Goal: Transaction & Acquisition: Book appointment/travel/reservation

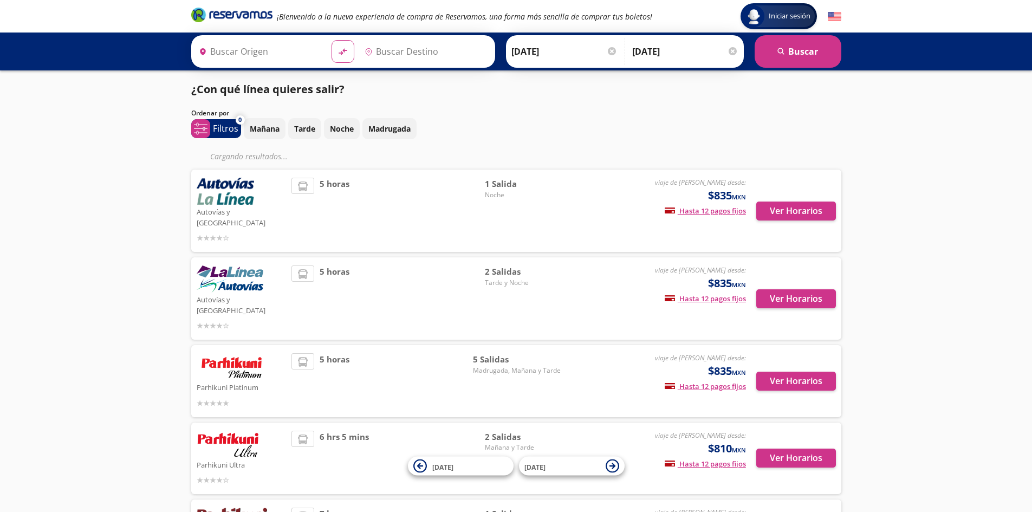
type input "Zihuatanejo, [GEOGRAPHIC_DATA]"
type input "[GEOGRAPHIC_DATA], [GEOGRAPHIC_DATA]"
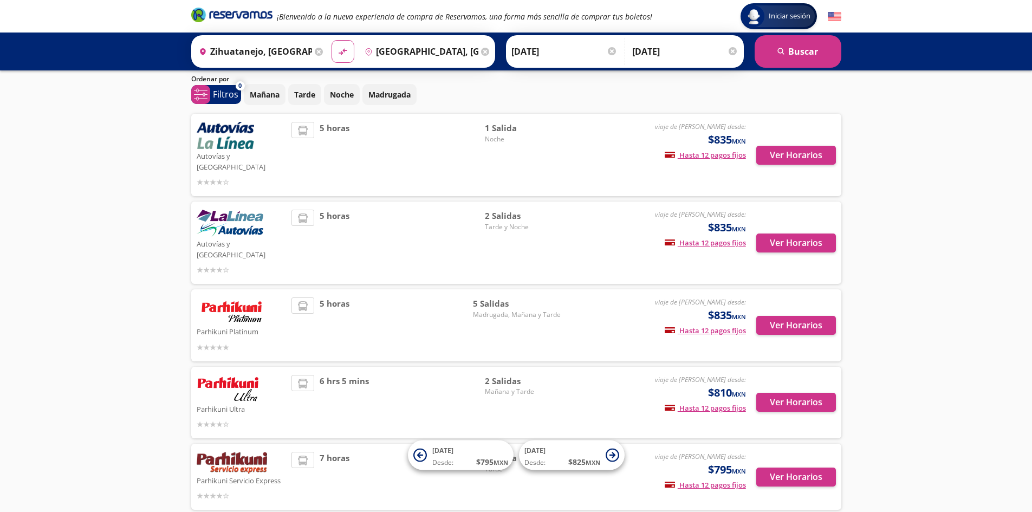
scroll to position [16, 0]
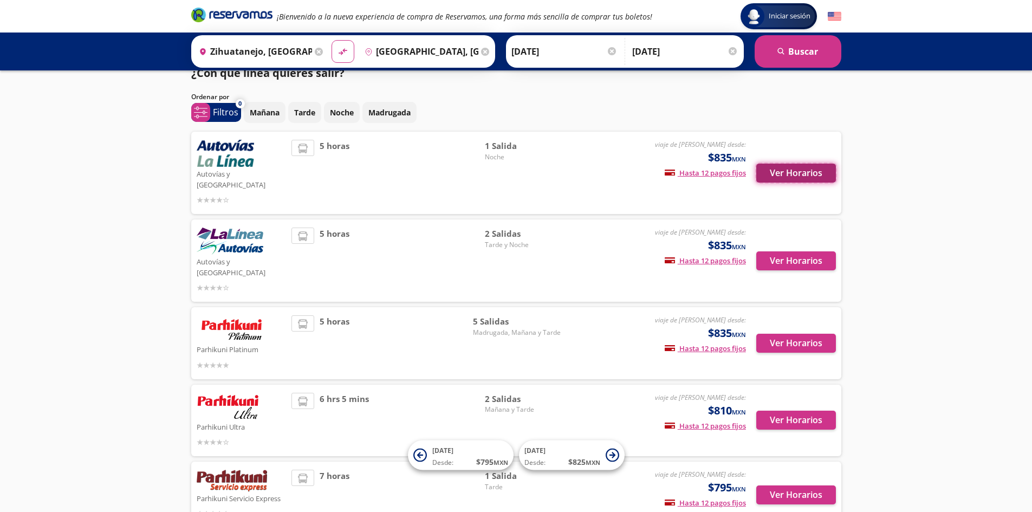
click at [790, 167] on button "Ver Horarios" at bounding box center [797, 173] width 80 height 19
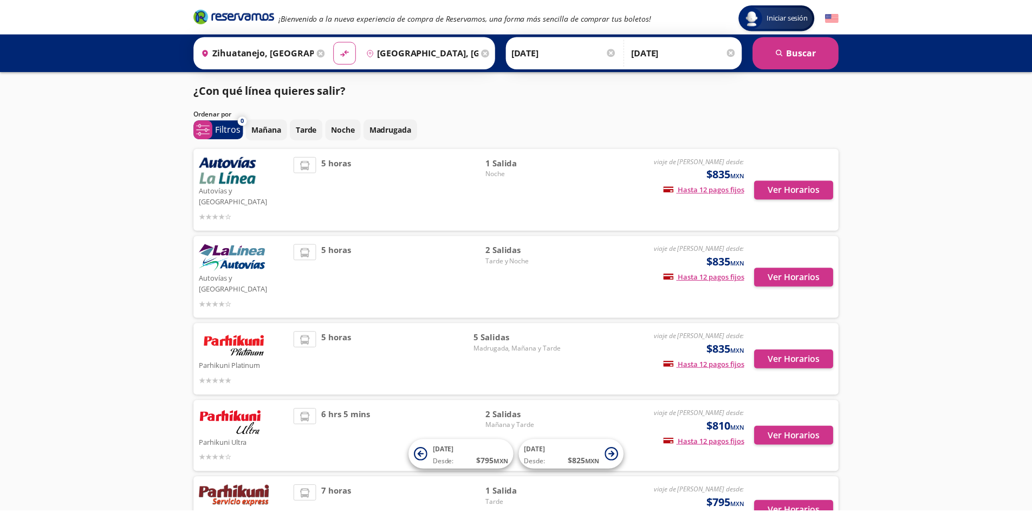
scroll to position [16, 0]
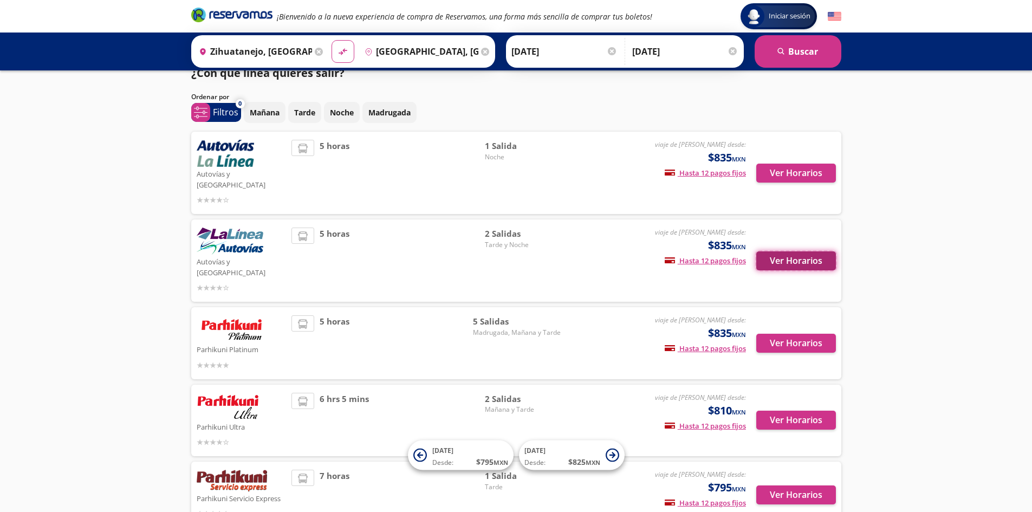
click at [815, 251] on button "Ver Horarios" at bounding box center [797, 260] width 80 height 19
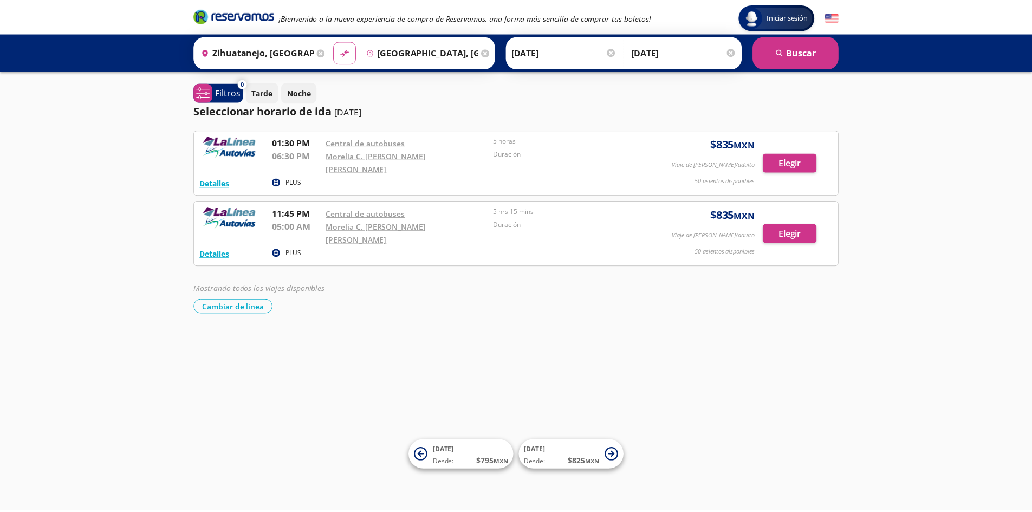
scroll to position [16, 0]
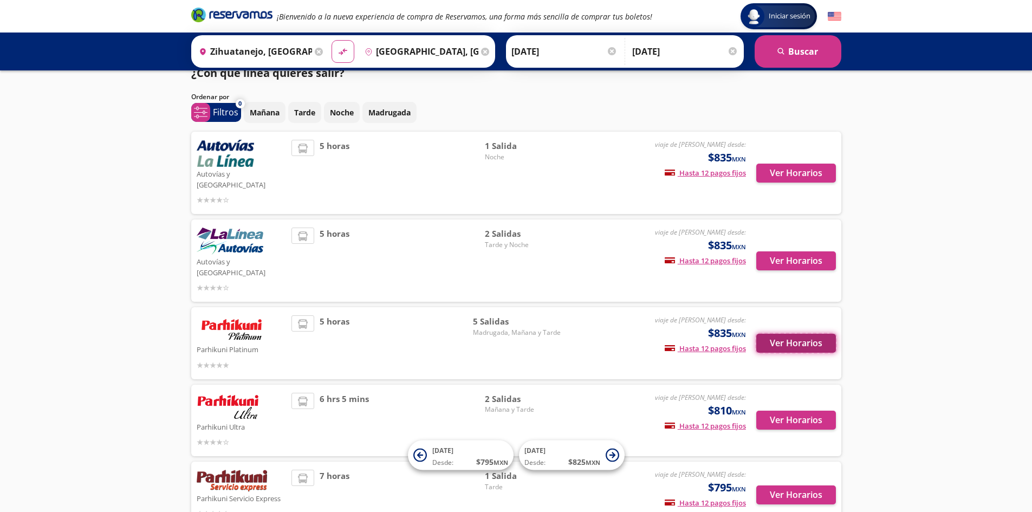
click at [782, 334] on button "Ver Horarios" at bounding box center [797, 343] width 80 height 19
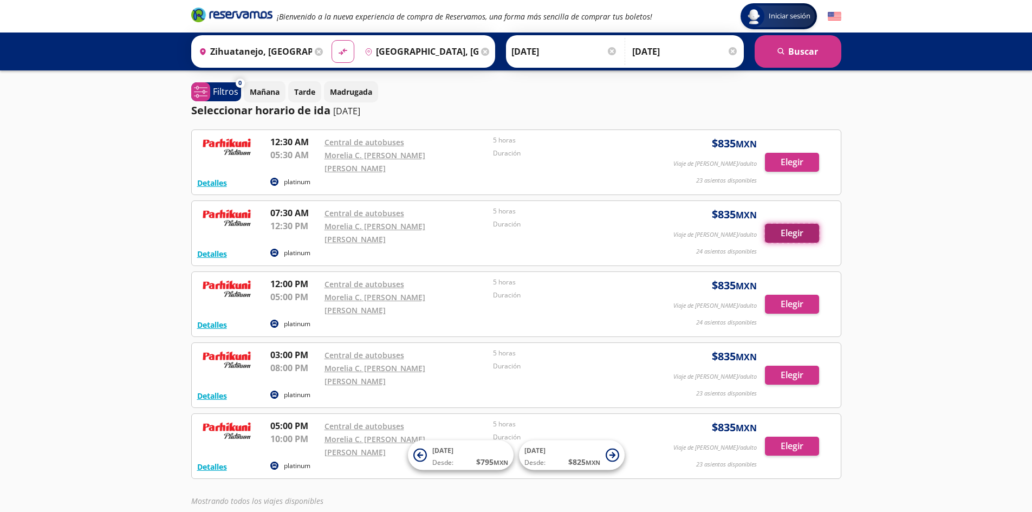
click at [796, 224] on button "Elegir" at bounding box center [792, 233] width 54 height 19
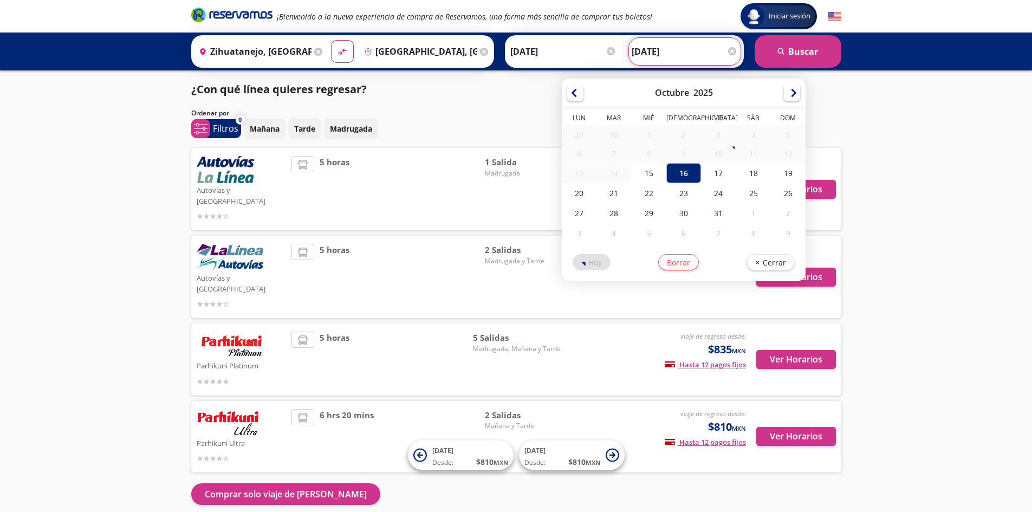
click at [663, 57] on input "[DATE]" at bounding box center [685, 51] width 106 height 27
click at [682, 172] on div "16" at bounding box center [684, 173] width 35 height 20
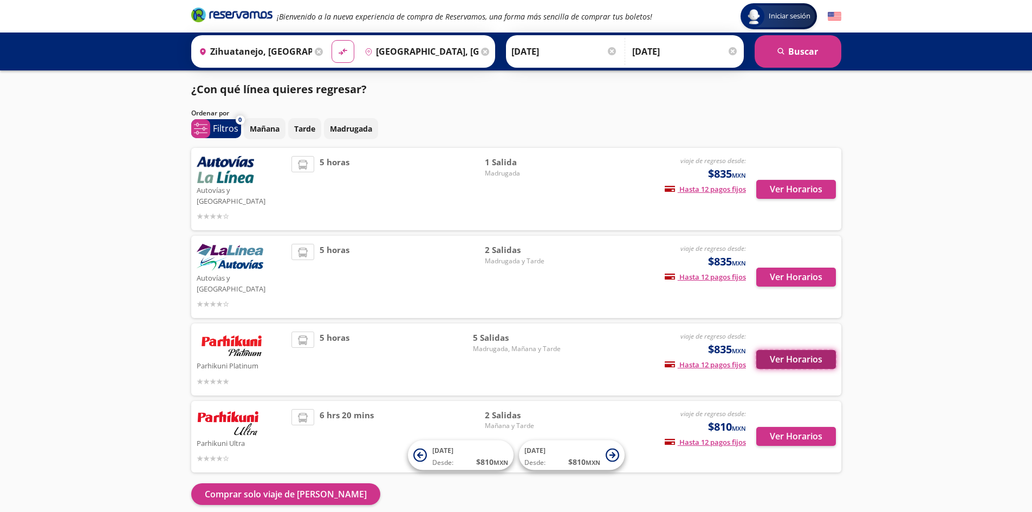
click at [804, 350] on button "Ver Horarios" at bounding box center [797, 359] width 80 height 19
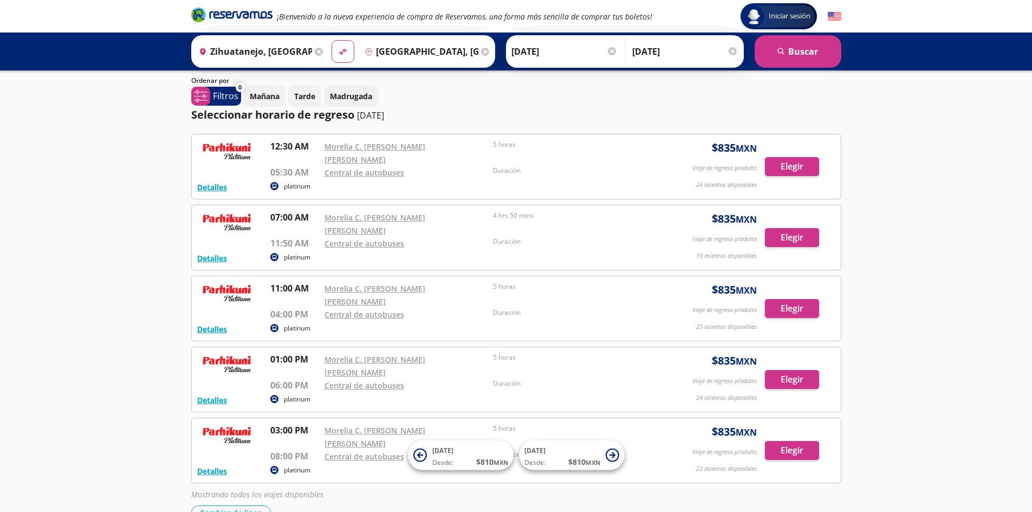
scroll to position [64, 0]
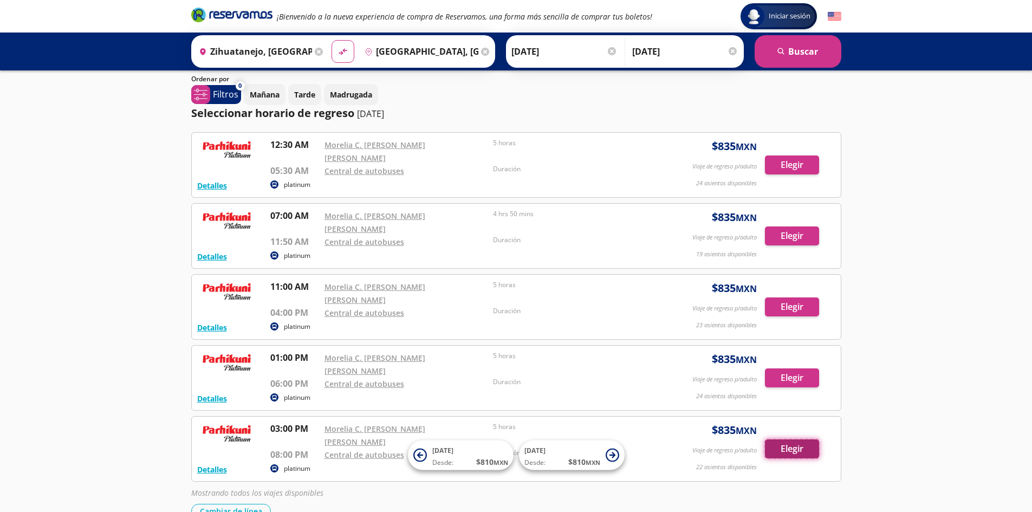
click at [788, 440] on button "Elegir" at bounding box center [792, 449] width 54 height 19
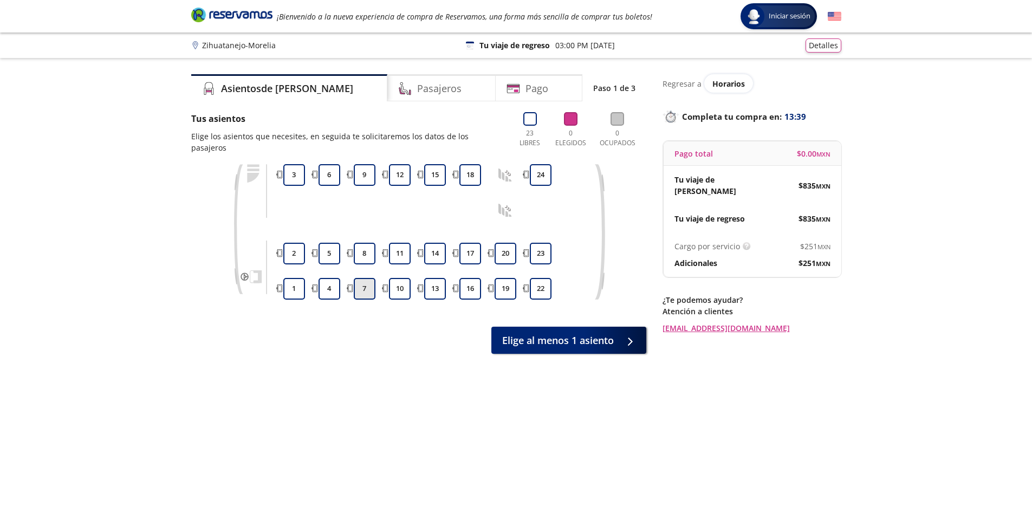
click at [362, 278] on button "7" at bounding box center [365, 289] width 22 height 22
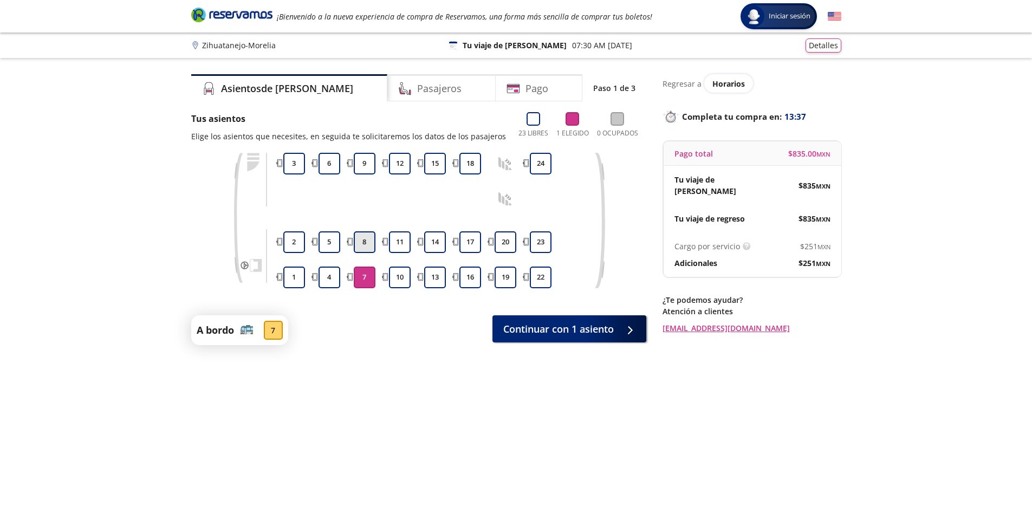
click at [361, 246] on button "8" at bounding box center [365, 242] width 22 height 22
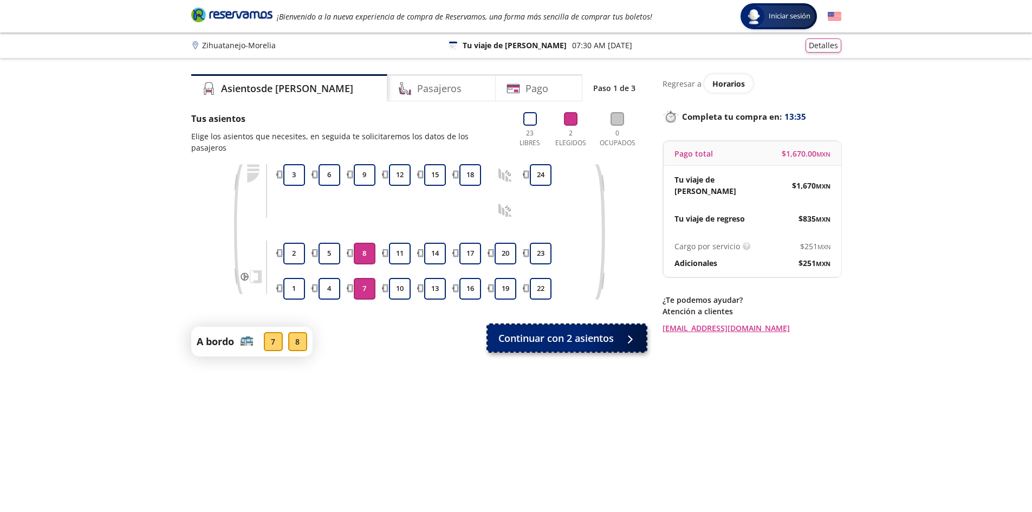
click at [599, 331] on span "Continuar con 2 asientos" at bounding box center [556, 338] width 115 height 15
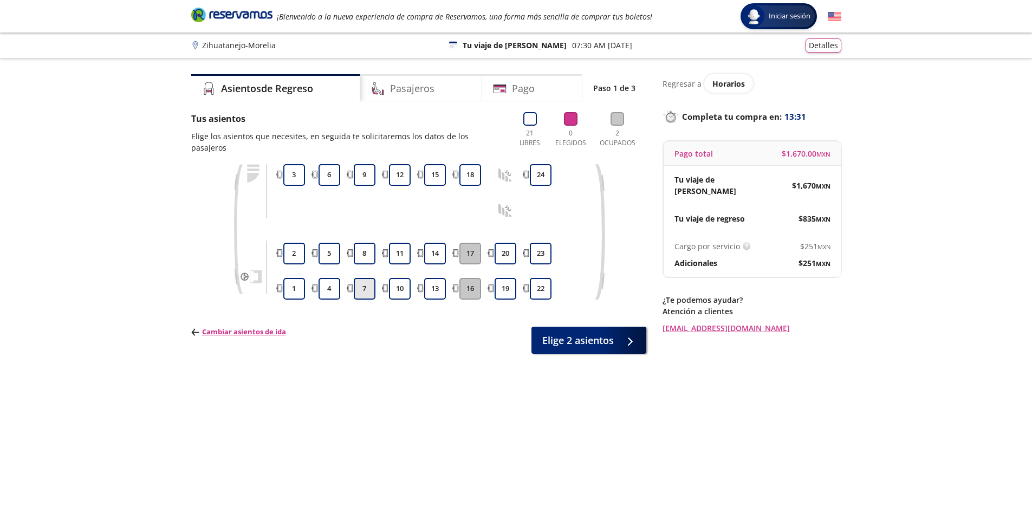
click at [367, 280] on button "7" at bounding box center [365, 289] width 22 height 22
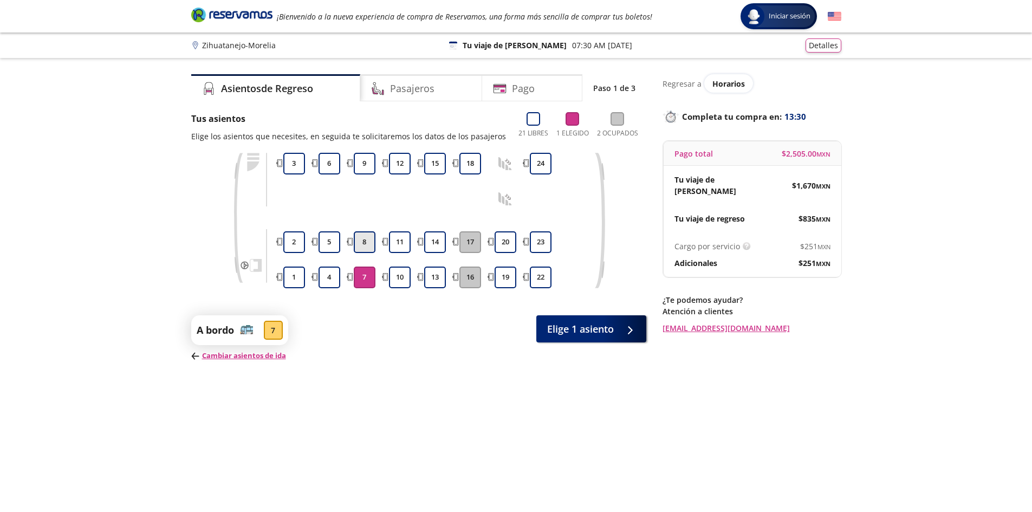
click at [371, 245] on button "8" at bounding box center [365, 242] width 22 height 22
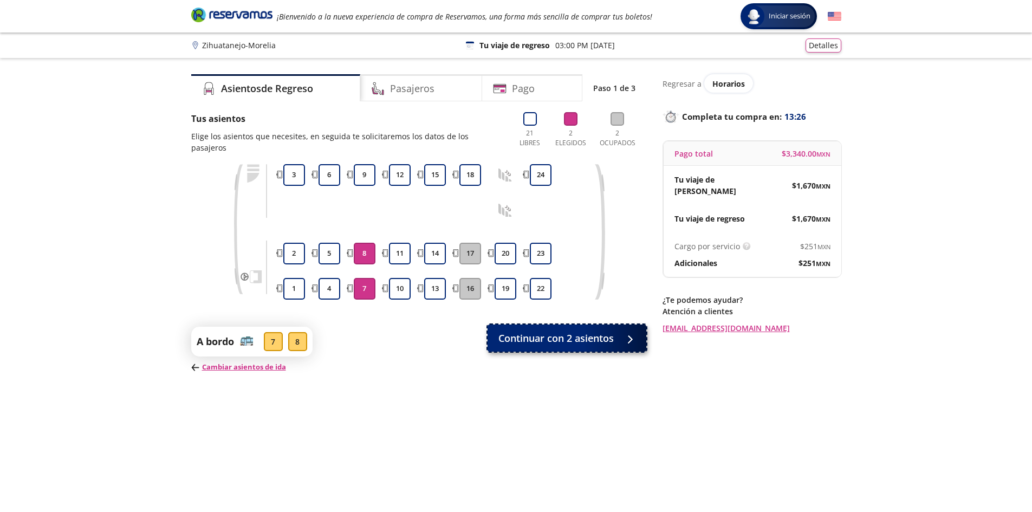
click at [552, 331] on span "Continuar con 2 asientos" at bounding box center [556, 338] width 115 height 15
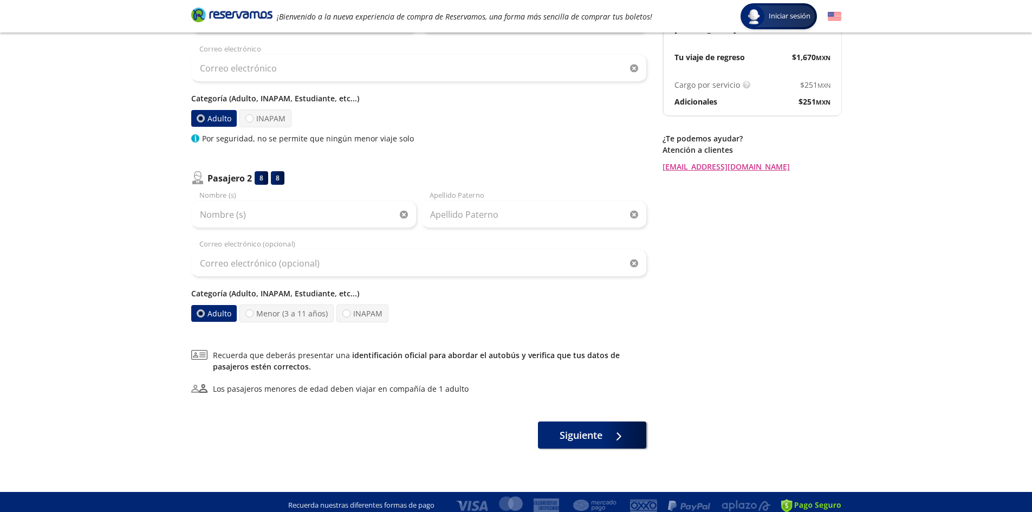
scroll to position [163, 0]
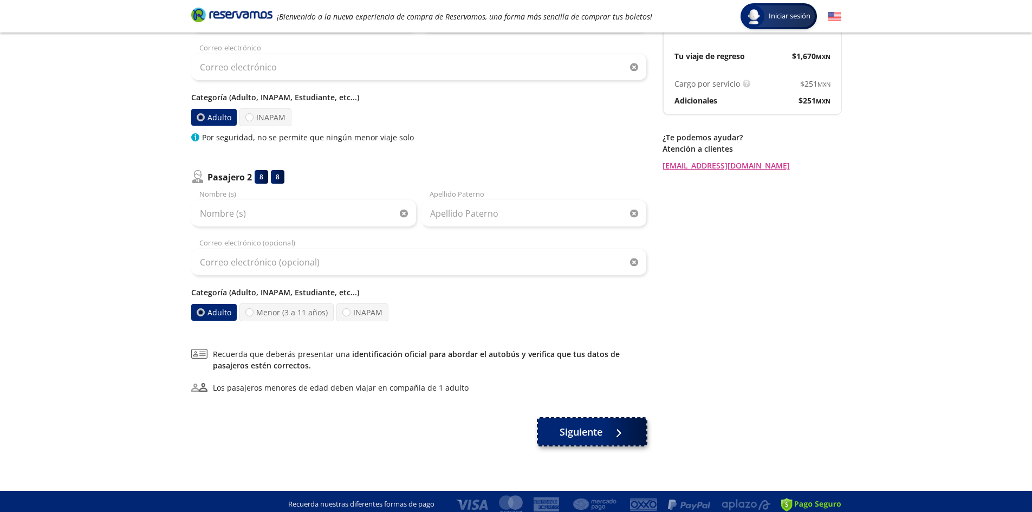
click at [592, 431] on span "Siguiente" at bounding box center [581, 432] width 43 height 15
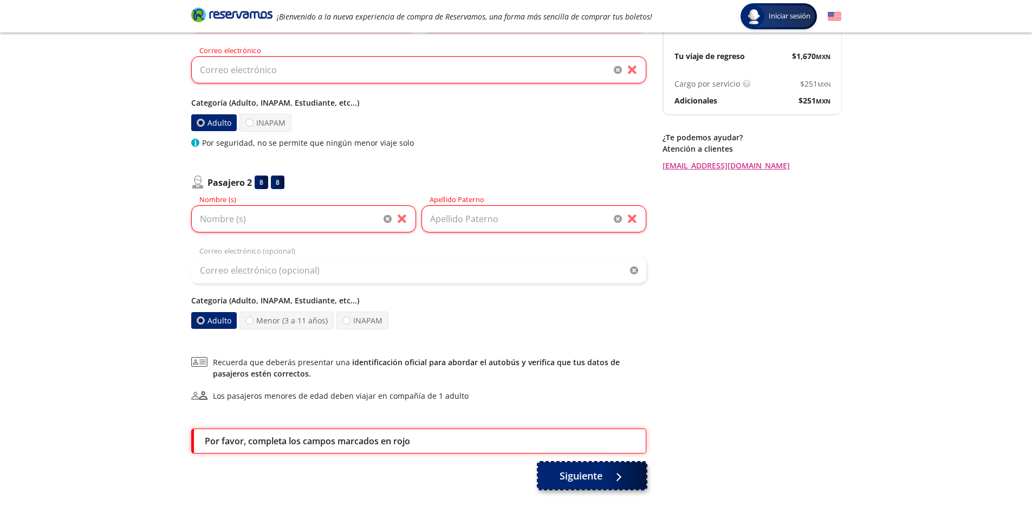
scroll to position [212, 0]
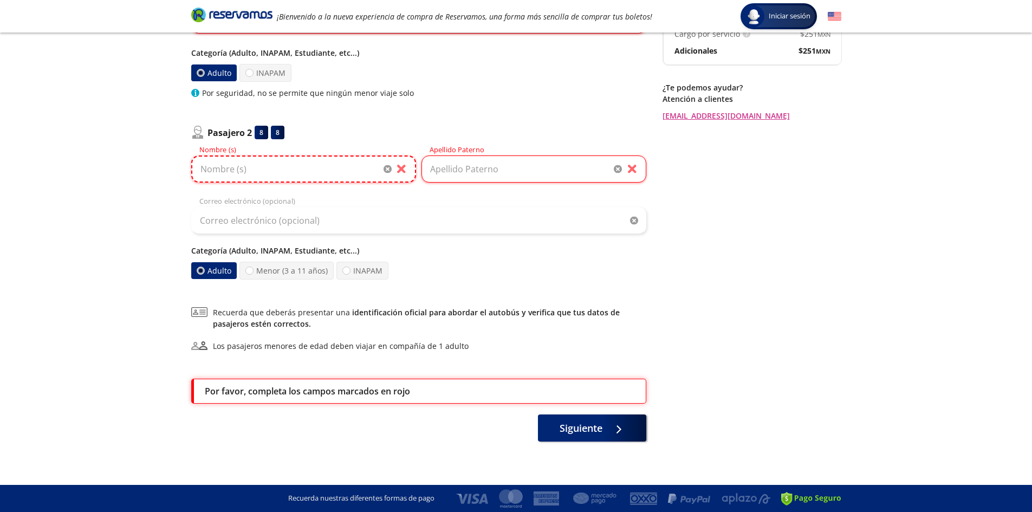
click at [313, 171] on input "Nombre (s)" at bounding box center [303, 169] width 225 height 27
type input "[PERSON_NAME]"
click at [551, 174] on input "Apellido Paterno" at bounding box center [534, 169] width 225 height 27
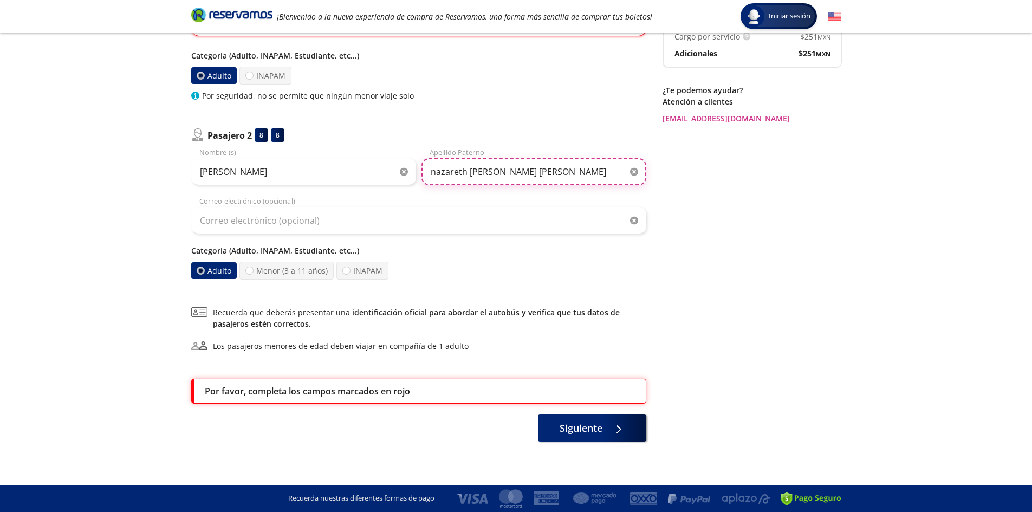
type input "nazareth [PERSON_NAME] [PERSON_NAME]"
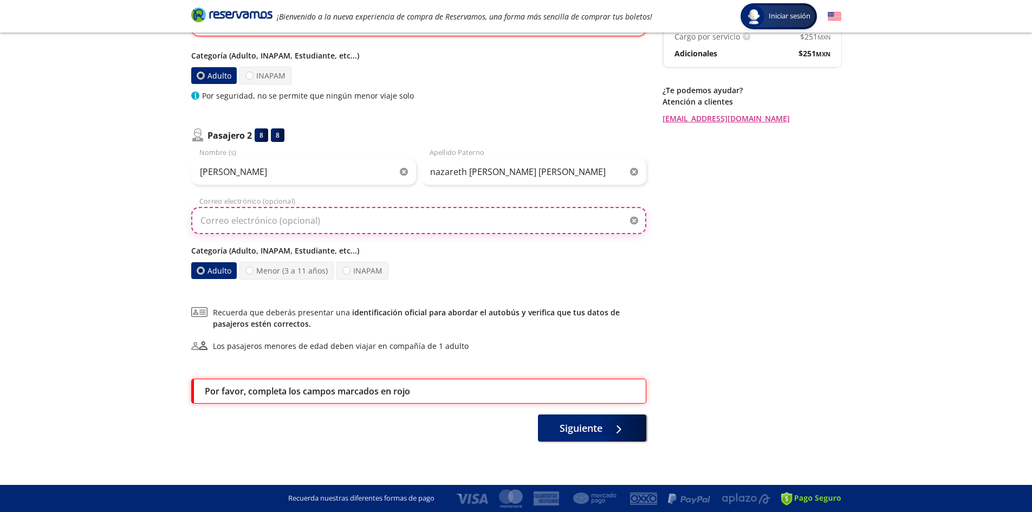
click at [396, 216] on input "Correo electrónico (opcional)" at bounding box center [418, 220] width 455 height 27
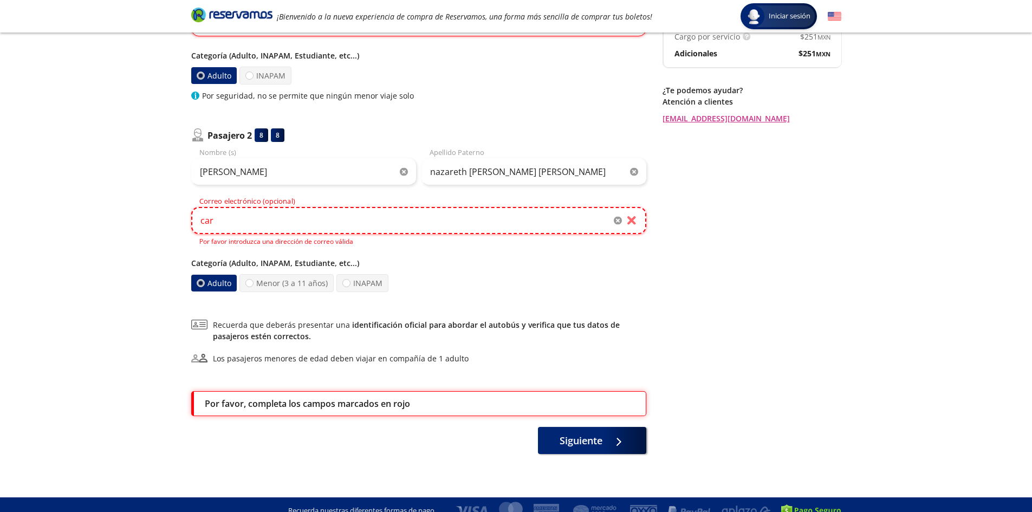
click at [636, 225] on input "car" at bounding box center [418, 220] width 455 height 27
click at [606, 220] on input "car" at bounding box center [418, 220] width 455 height 27
type input "c"
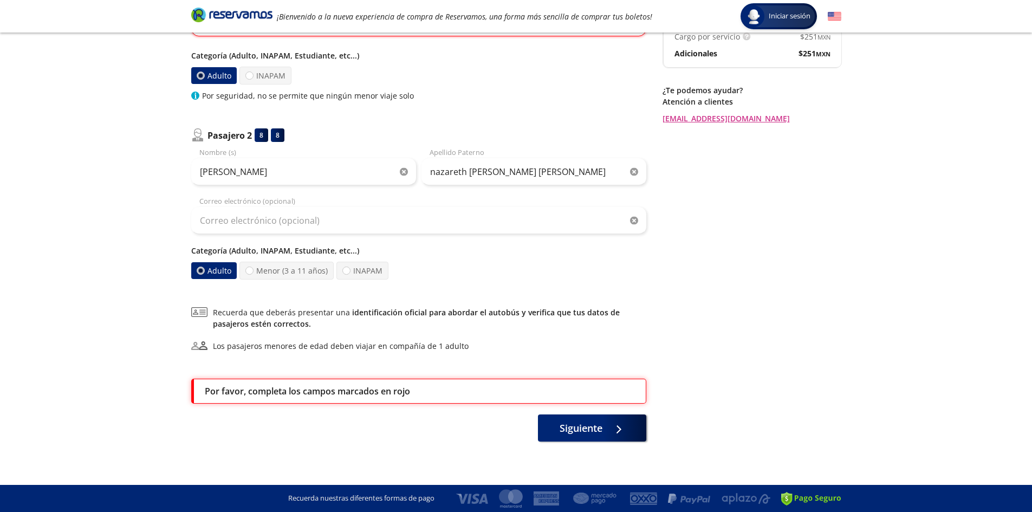
click at [441, 390] on div "Por favor, completa los campos marcados en rojo" at bounding box center [420, 391] width 430 height 13
click at [592, 432] on span "Siguiente" at bounding box center [581, 426] width 43 height 15
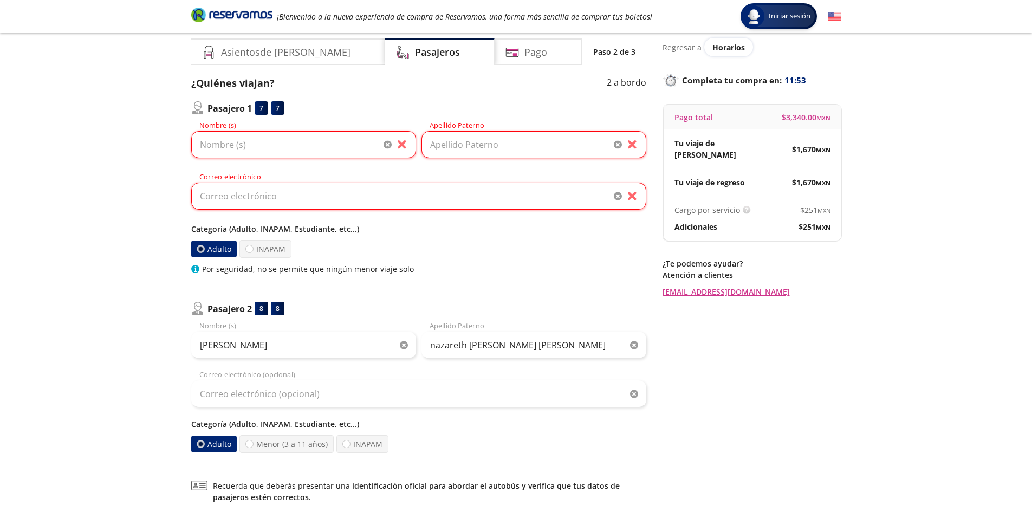
scroll to position [0, 0]
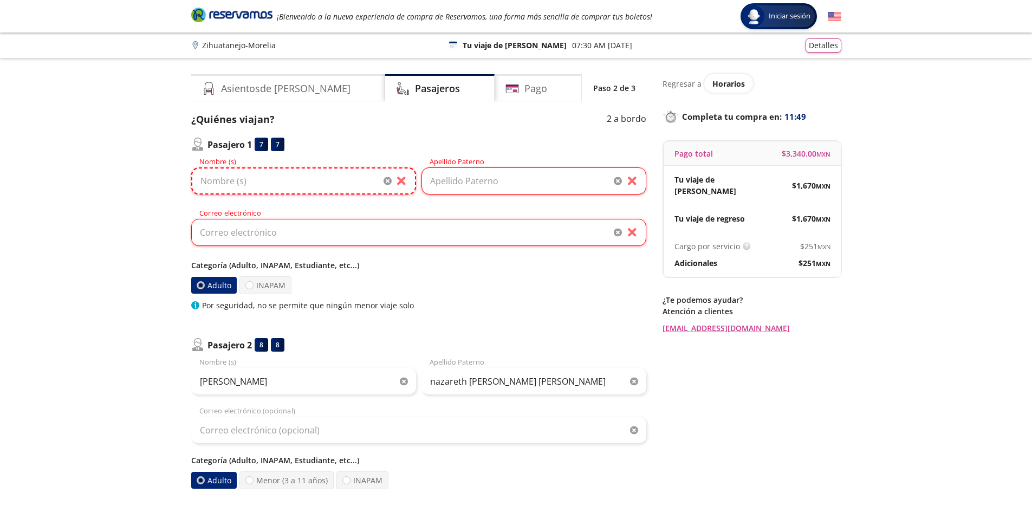
click at [345, 184] on input "Nombre (s)" at bounding box center [303, 180] width 225 height 27
type input "[PERSON_NAME]"
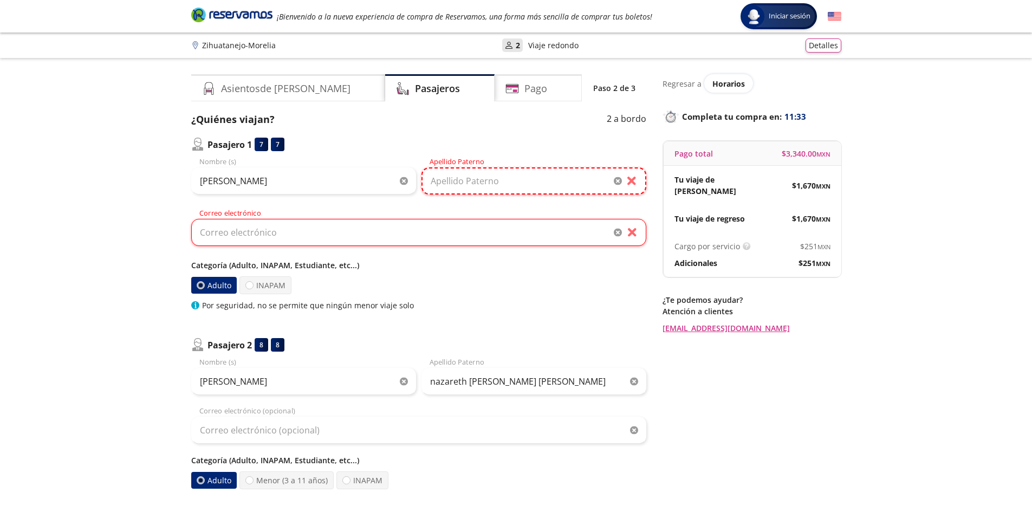
click at [526, 183] on input "Apellido Paterno" at bounding box center [534, 180] width 225 height 27
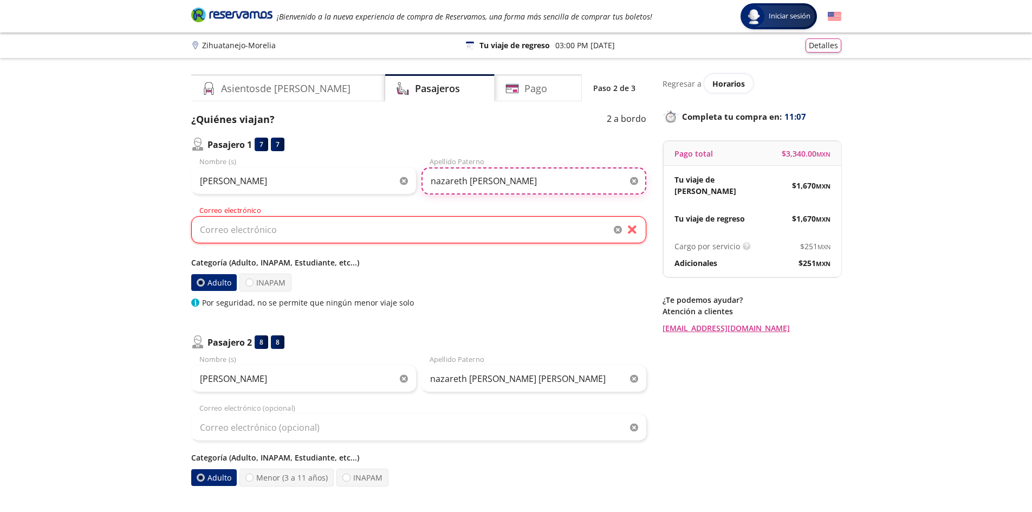
type input "nazareth [PERSON_NAME]"
click at [480, 235] on input "Correo electrónico" at bounding box center [418, 229] width 455 height 27
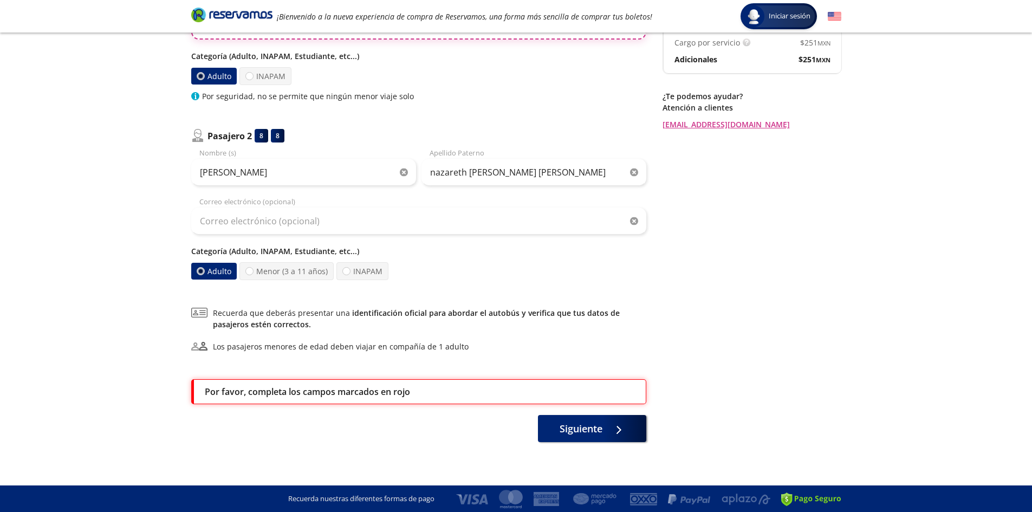
scroll to position [204, 0]
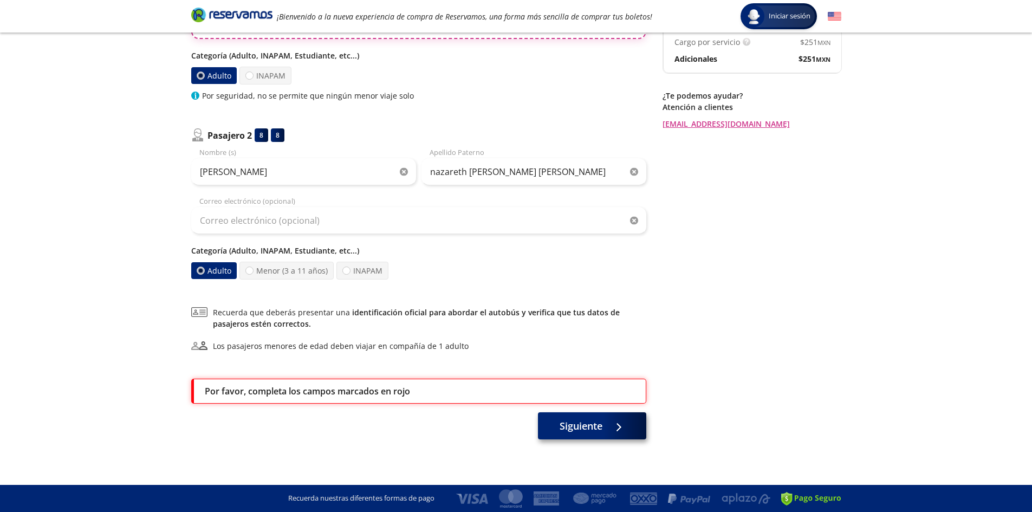
type input "[PERSON_NAME][EMAIL_ADDRESS][DOMAIN_NAME]"
click at [600, 430] on span "Siguiente" at bounding box center [581, 426] width 43 height 15
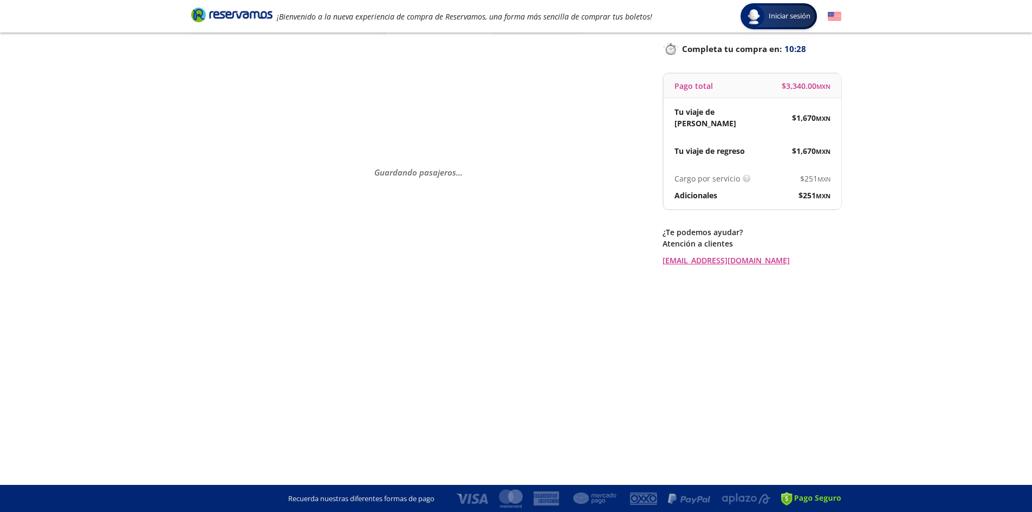
scroll to position [0, 0]
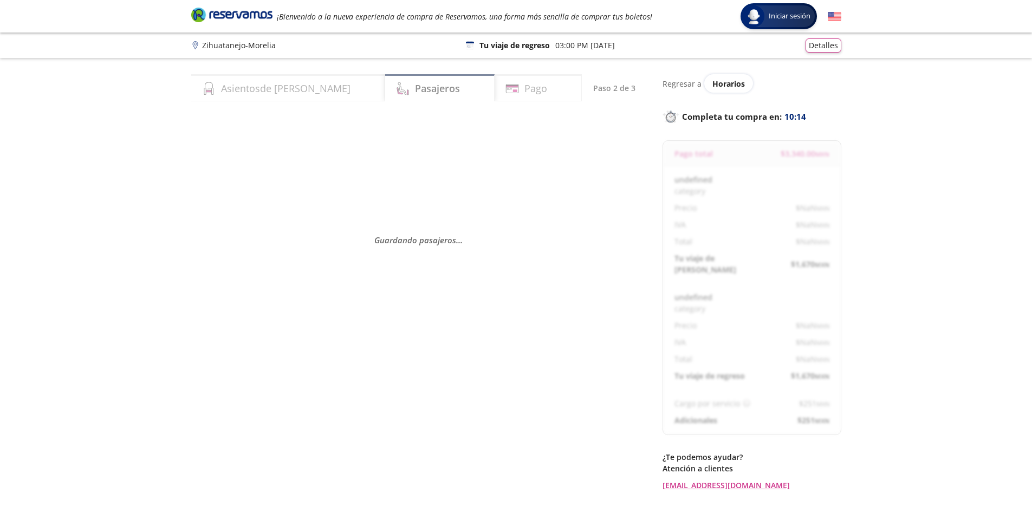
select select "MX"
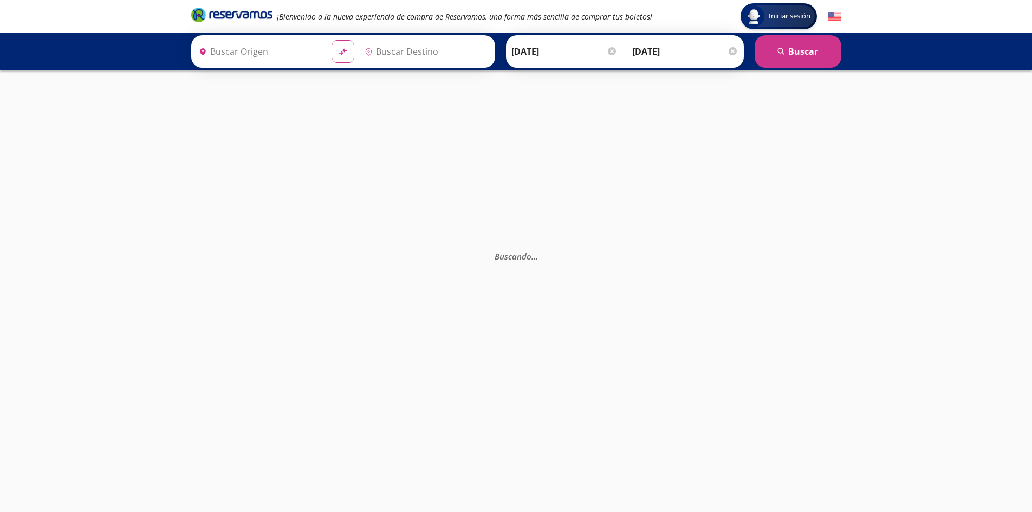
type input "Zihuatanejo, [GEOGRAPHIC_DATA]"
type input "[GEOGRAPHIC_DATA], [GEOGRAPHIC_DATA]"
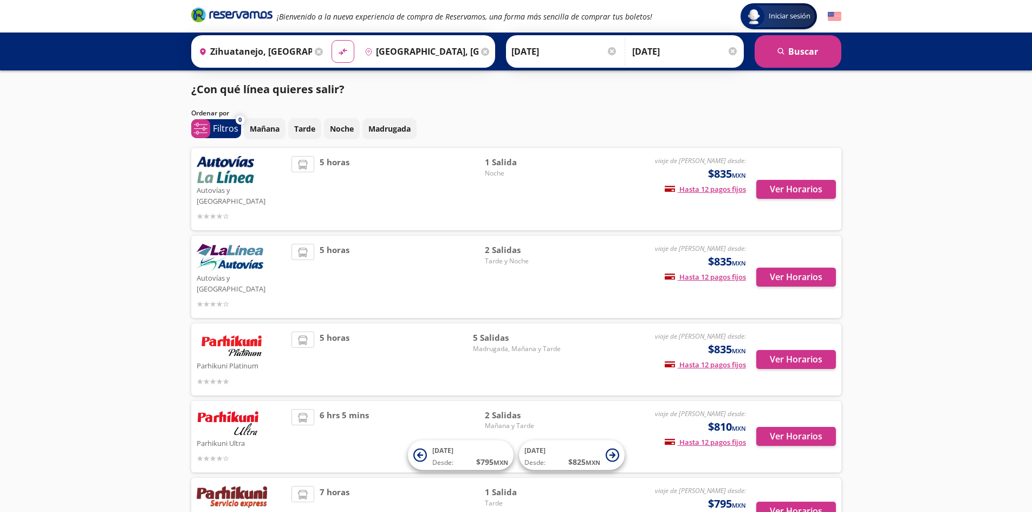
scroll to position [16, 0]
